Goal: Information Seeking & Learning: Understand process/instructions

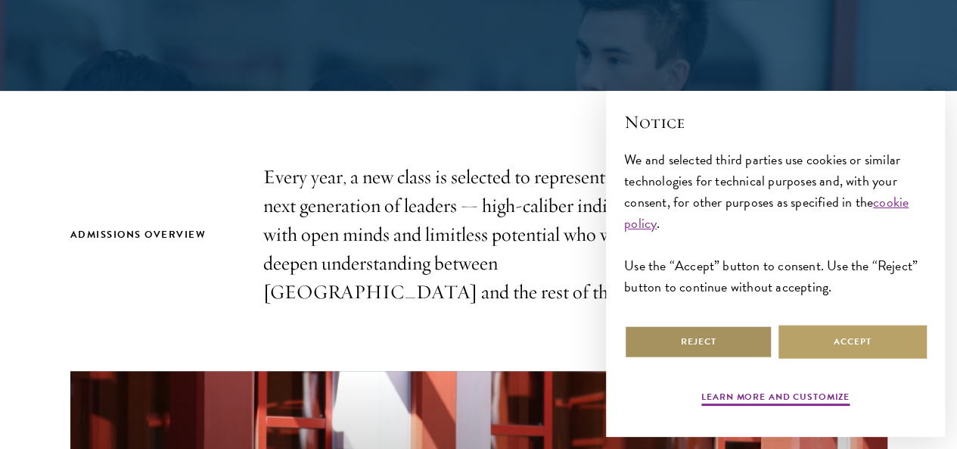
click at [712, 344] on button "Reject" at bounding box center [698, 342] width 148 height 34
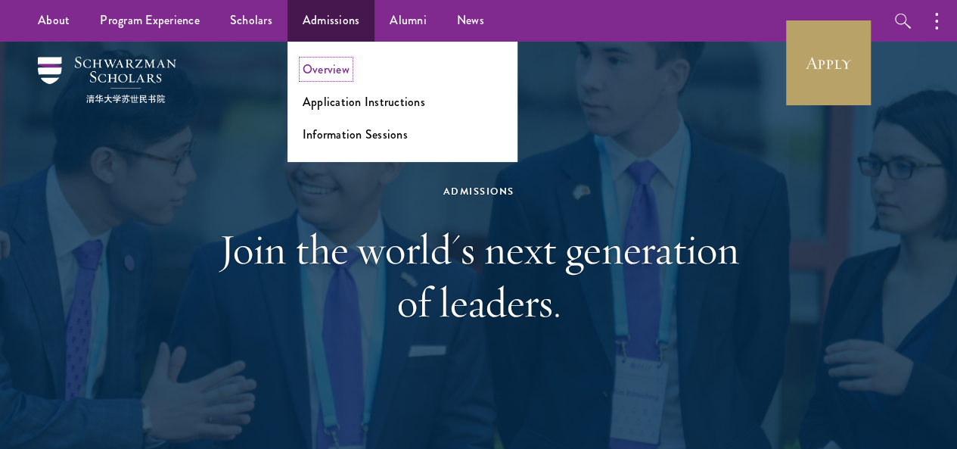
click at [339, 61] on li "Overview" at bounding box center [403, 69] width 200 height 17
click at [338, 67] on link "Overview" at bounding box center [326, 69] width 47 height 17
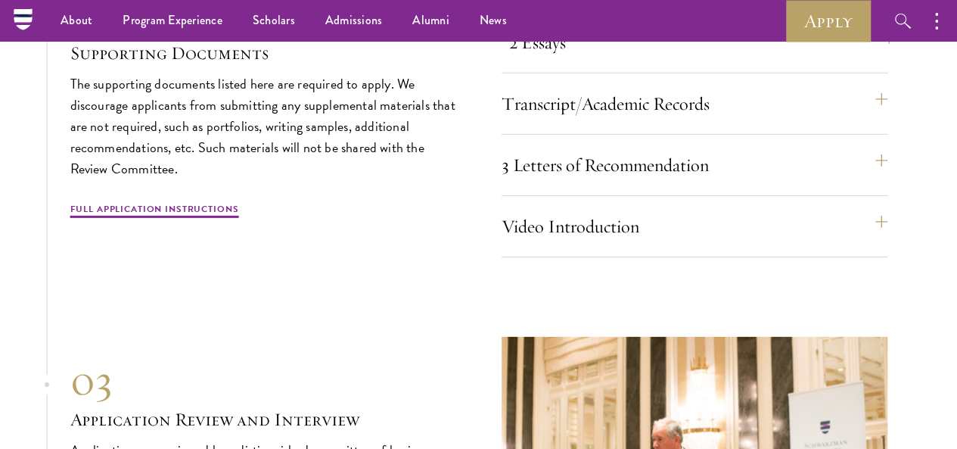
scroll to position [5071, 0]
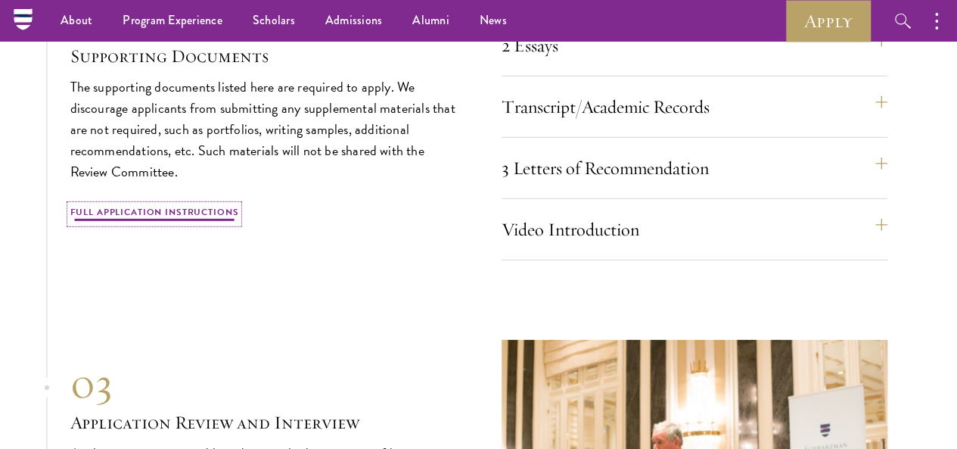
click at [227, 223] on link "Full Application Instructions" at bounding box center [154, 214] width 169 height 18
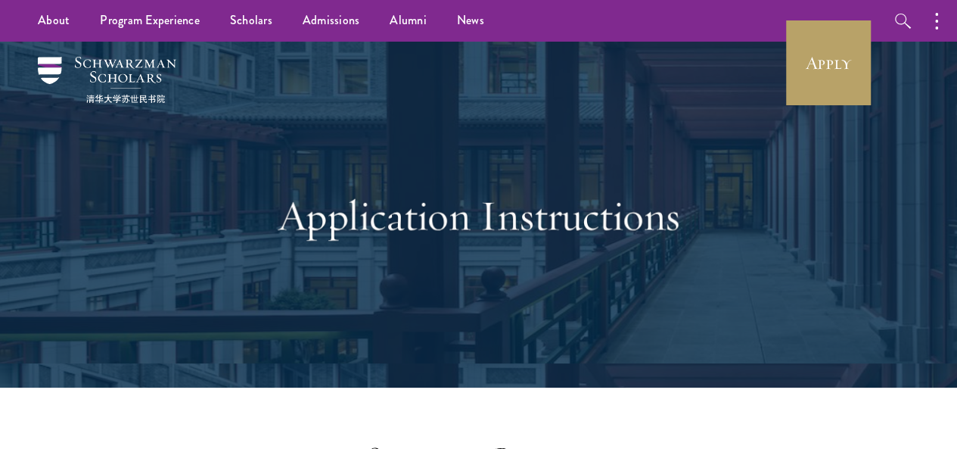
click at [433, 145] on div "Application Instructions" at bounding box center [479, 215] width 522 height 235
click at [426, 70] on div "Application Instructions" at bounding box center [478, 215] width 867 height 346
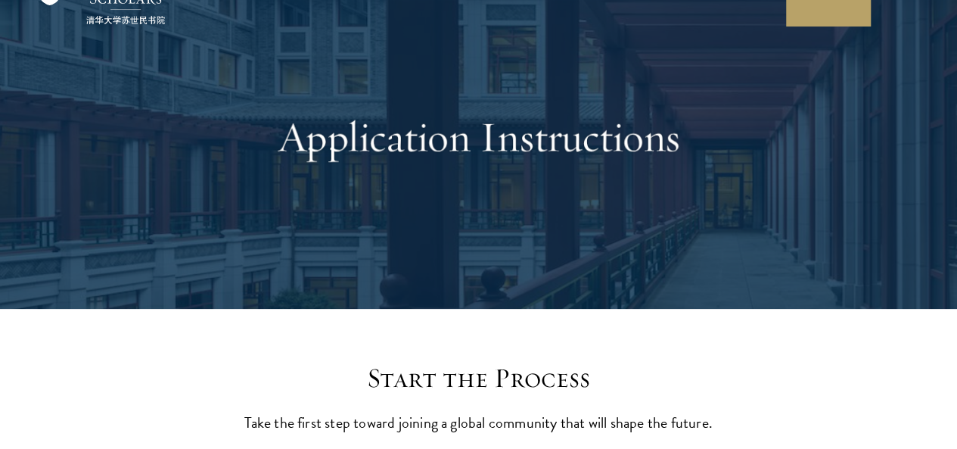
scroll to position [530, 0]
